Goal: Task Accomplishment & Management: Manage account settings

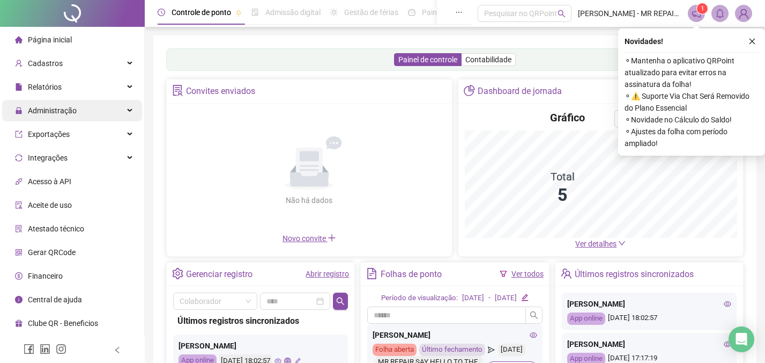
click at [68, 110] on span "Administração" at bounding box center [52, 110] width 49 height 9
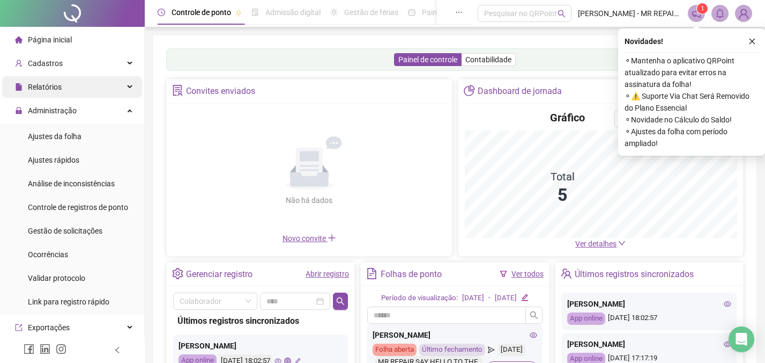
click at [62, 91] on span "Relatórios" at bounding box center [38, 86] width 47 height 21
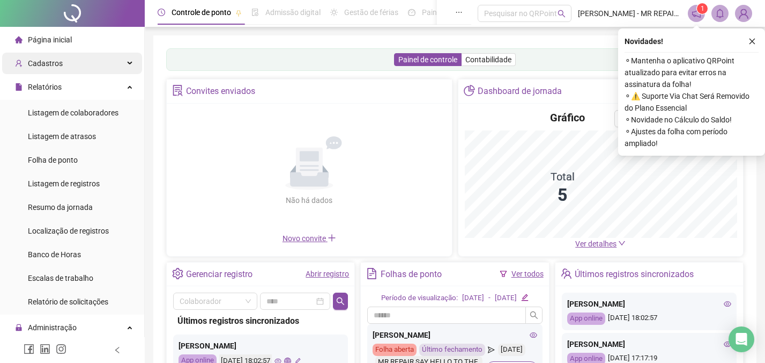
click at [60, 71] on span "Cadastros" at bounding box center [39, 63] width 48 height 21
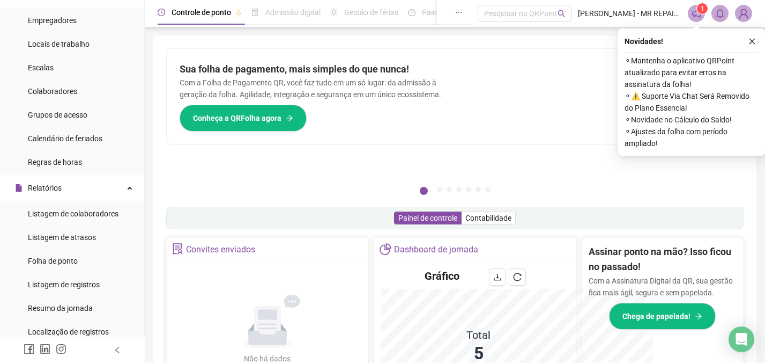
scroll to position [408, 0]
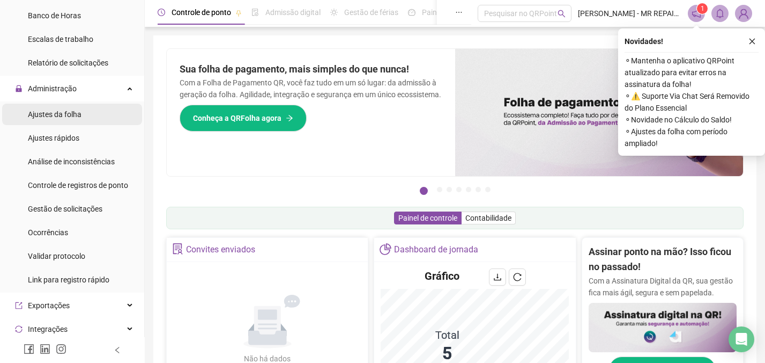
click at [91, 118] on li "Ajustes da folha" at bounding box center [72, 114] width 140 height 21
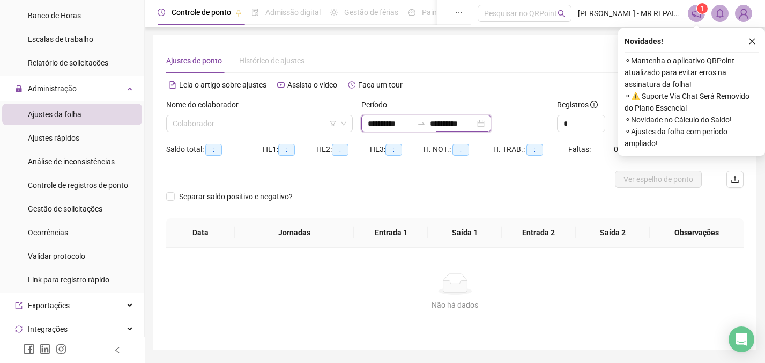
click at [454, 119] on input "**********" at bounding box center [452, 123] width 45 height 12
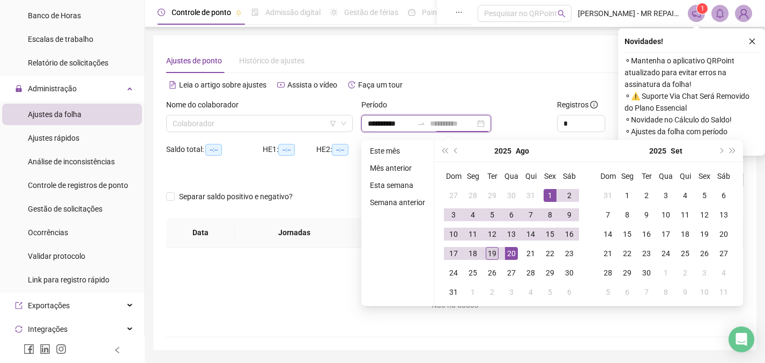
type input "**********"
click at [497, 251] on div "19" at bounding box center [492, 253] width 13 height 13
type input "**********"
click at [750, 39] on icon "close" at bounding box center [753, 42] width 6 height 6
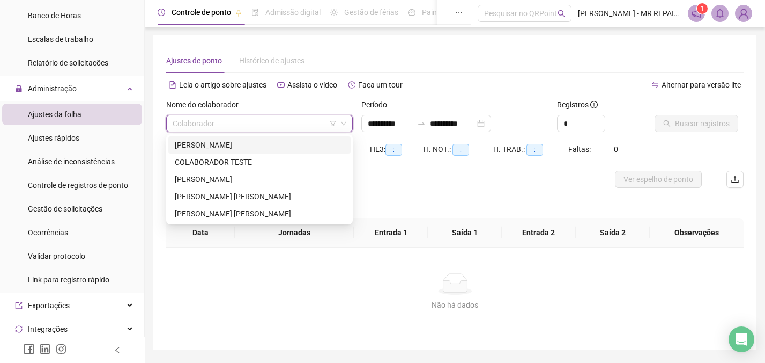
click at [313, 128] on input "search" at bounding box center [255, 123] width 164 height 16
click at [294, 147] on div "[PERSON_NAME]" at bounding box center [259, 145] width 169 height 12
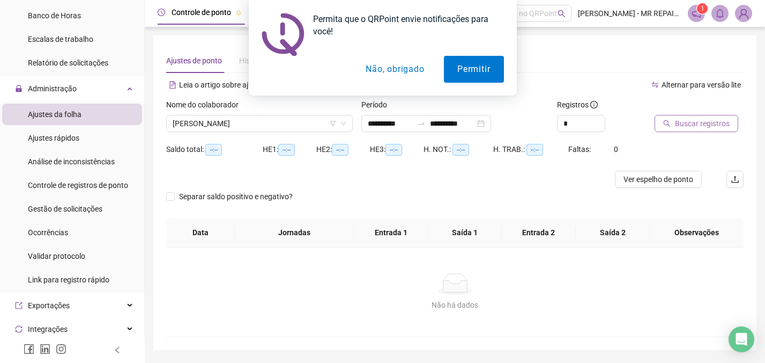
click at [675, 127] on span "Buscar registros" at bounding box center [702, 123] width 55 height 12
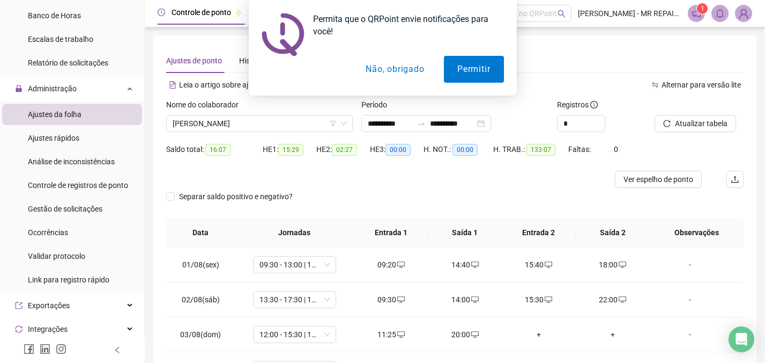
click at [394, 76] on button "Não, obrigado" at bounding box center [394, 69] width 85 height 27
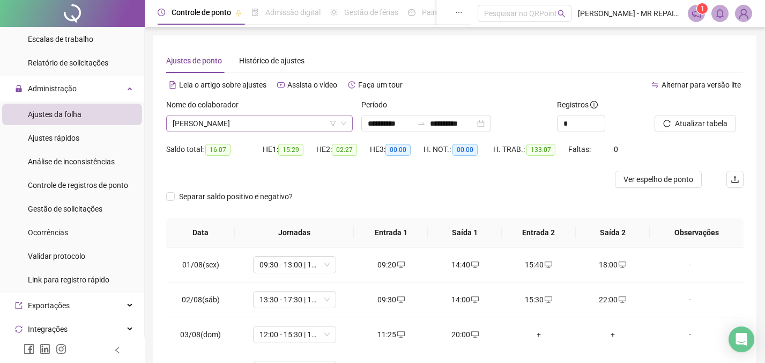
click at [215, 122] on span "[PERSON_NAME]" at bounding box center [260, 123] width 174 height 16
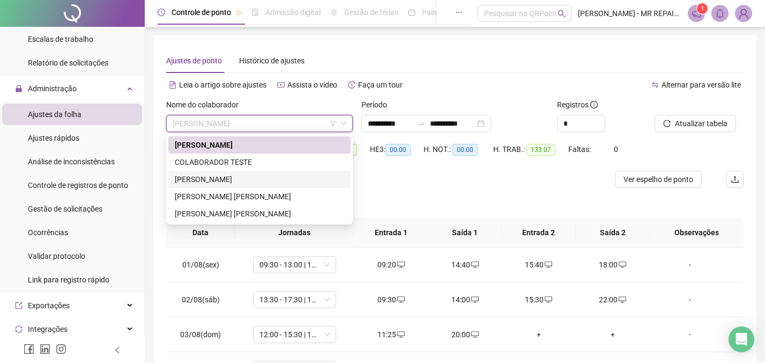
click at [230, 180] on div "[PERSON_NAME]" at bounding box center [259, 179] width 169 height 12
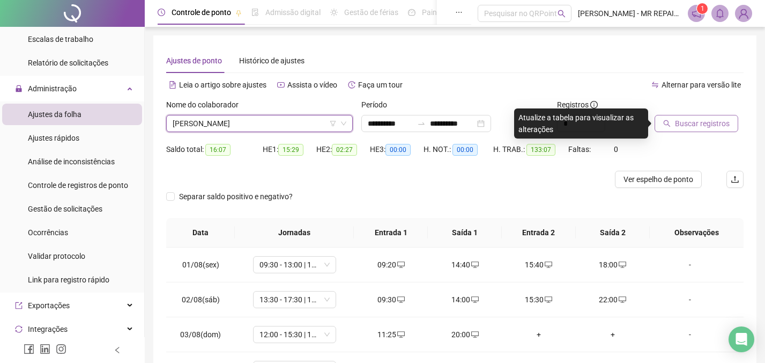
click at [662, 119] on button "Buscar registros" at bounding box center [697, 123] width 84 height 17
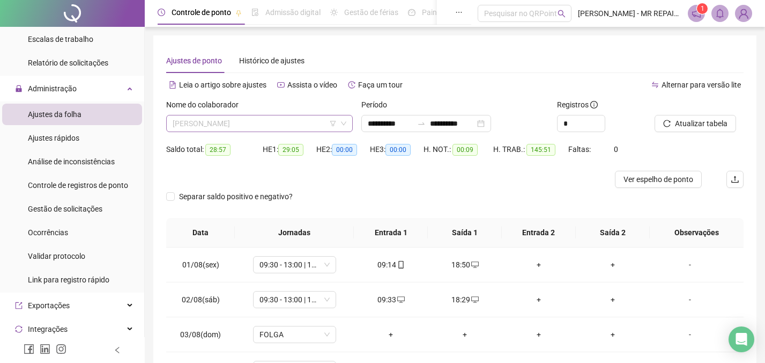
click at [255, 128] on span "[PERSON_NAME]" at bounding box center [260, 123] width 174 height 16
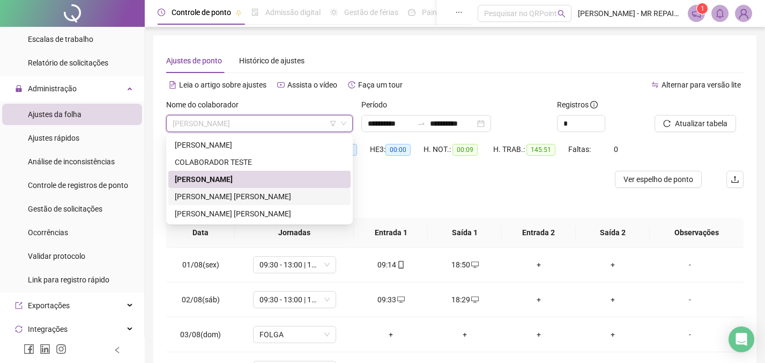
click at [276, 192] on div "[PERSON_NAME] [PERSON_NAME]" at bounding box center [259, 196] width 169 height 12
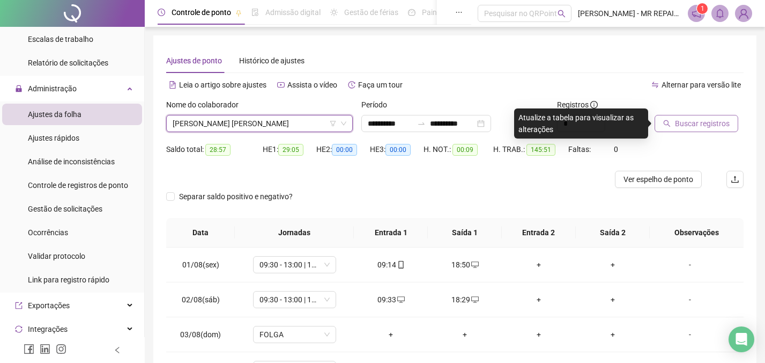
click at [703, 127] on span "Buscar registros" at bounding box center [702, 123] width 55 height 12
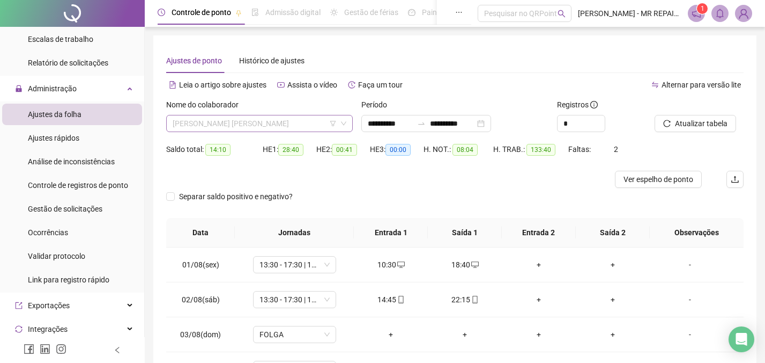
click at [252, 127] on span "[PERSON_NAME] [PERSON_NAME]" at bounding box center [260, 123] width 174 height 16
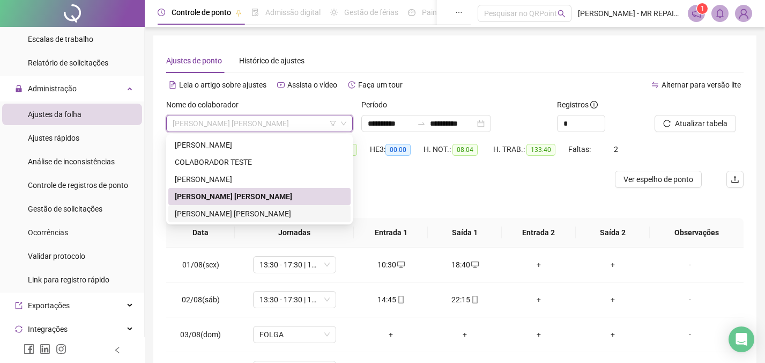
click at [295, 213] on div "[PERSON_NAME] [PERSON_NAME]" at bounding box center [259, 214] width 169 height 12
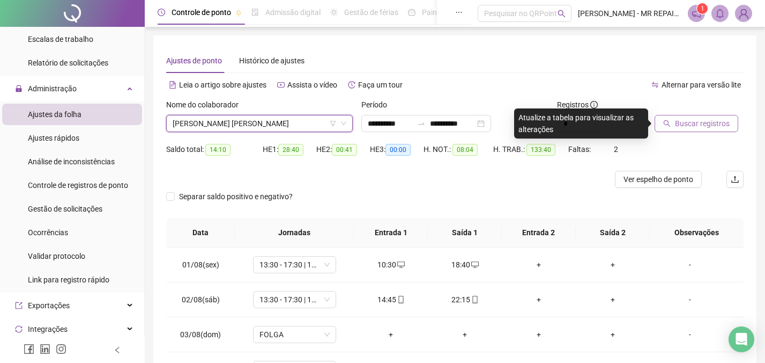
click at [681, 127] on span "Buscar registros" at bounding box center [702, 123] width 55 height 12
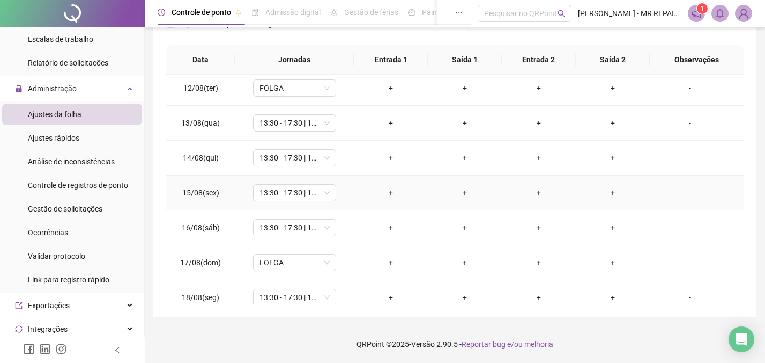
scroll to position [433, 0]
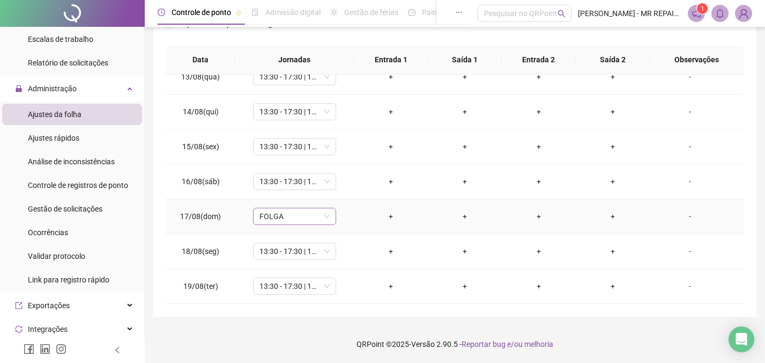
click at [305, 220] on span "FOLGA" at bounding box center [295, 216] width 70 height 16
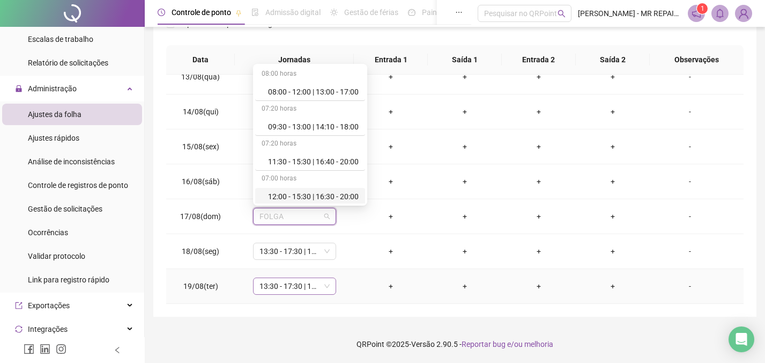
click at [299, 280] on span "13:30 - 17:30 | 18:30 - 22:00" at bounding box center [295, 286] width 70 height 16
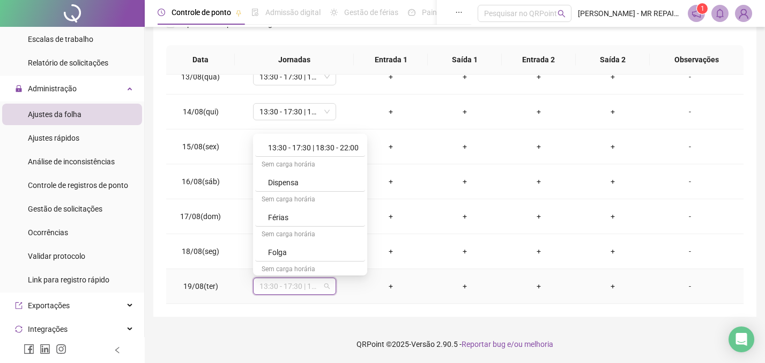
scroll to position [211, 0]
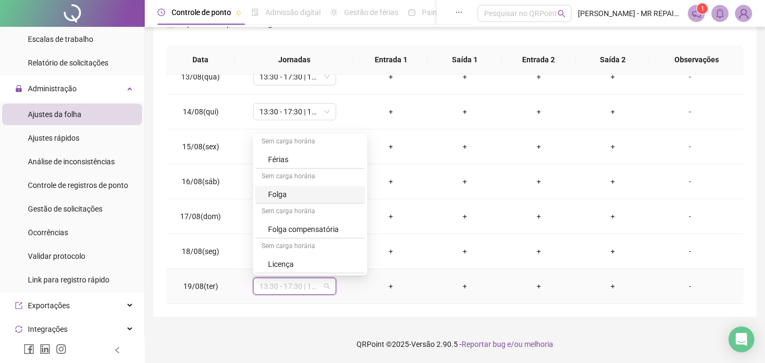
click at [283, 192] on div "Folga" at bounding box center [313, 194] width 91 height 12
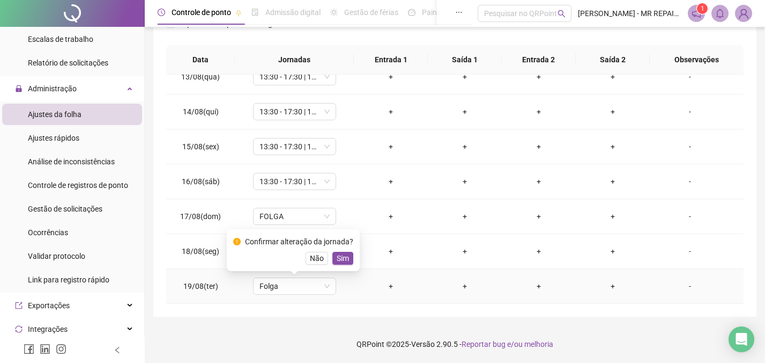
click at [345, 272] on td "Folga" at bounding box center [294, 286] width 119 height 35
click at [345, 263] on span "Sim" at bounding box center [343, 258] width 12 height 12
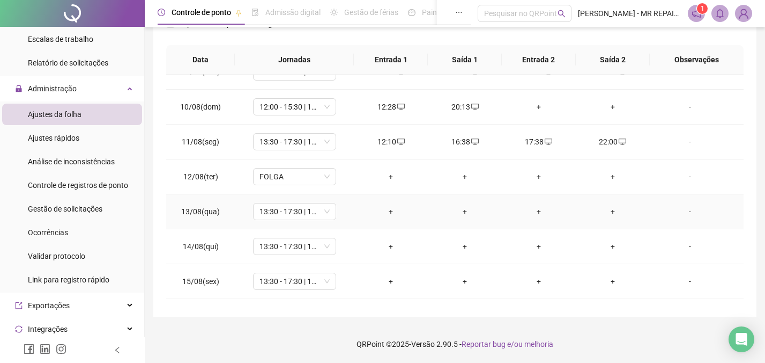
scroll to position [298, 0]
